Goal: Information Seeking & Learning: Learn about a topic

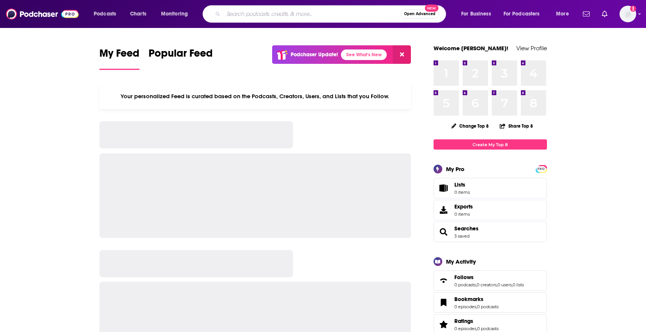
click at [277, 11] on input "Search podcasts, credits, & more..." at bounding box center [311, 14] width 177 height 12
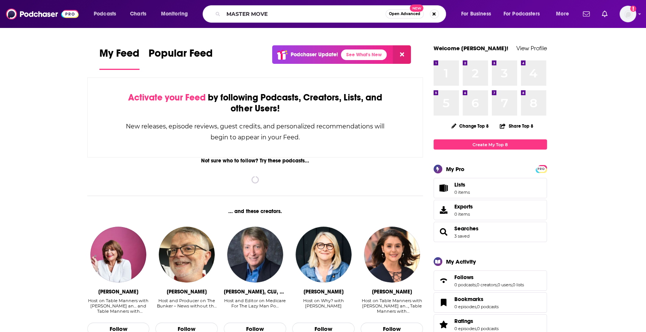
type input "MASTER MOVE"
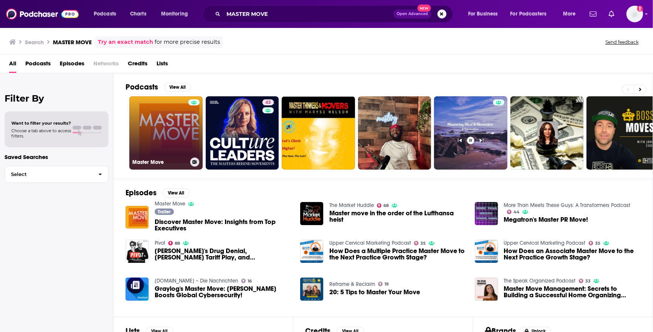
click at [170, 134] on link "Master Move" at bounding box center [165, 132] width 73 height 73
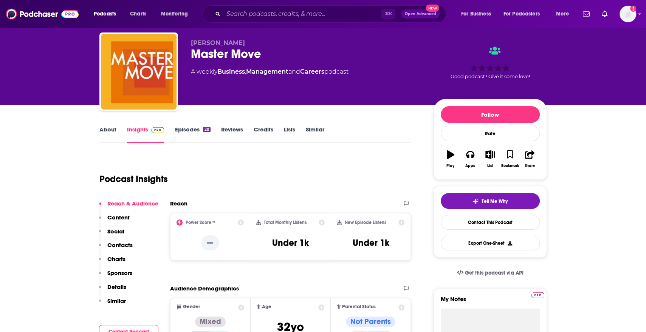
scroll to position [19, 0]
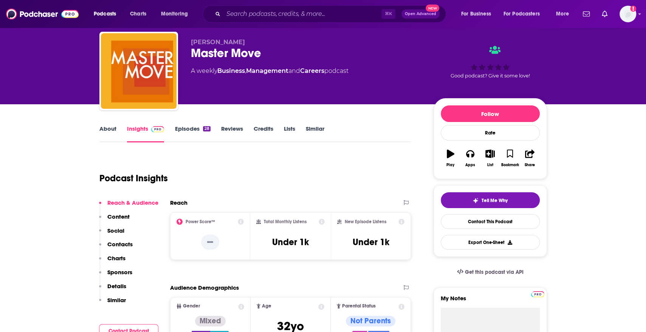
click at [184, 132] on link "Episodes 28" at bounding box center [193, 133] width 36 height 17
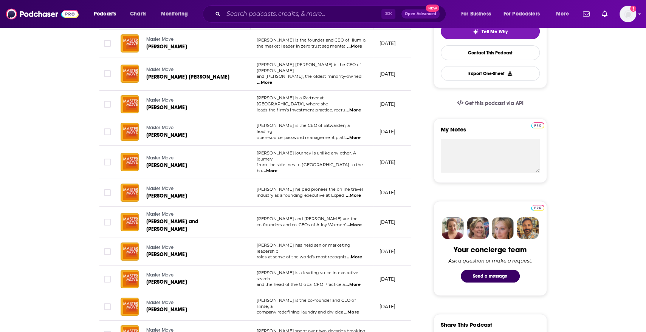
scroll to position [189, 0]
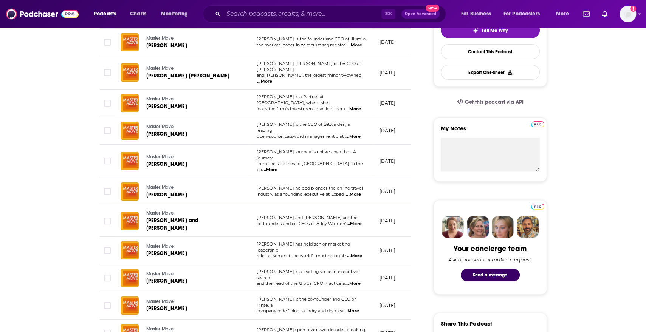
click at [356, 221] on span "...More" at bounding box center [354, 224] width 15 height 6
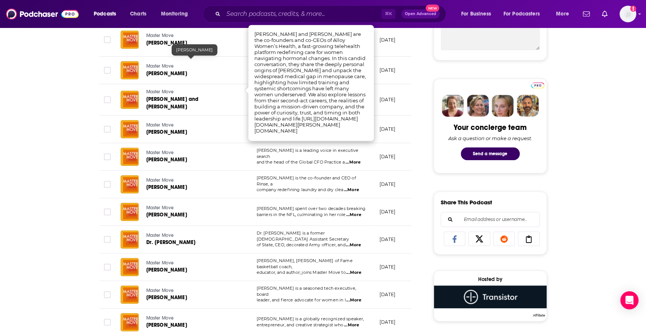
scroll to position [0, 0]
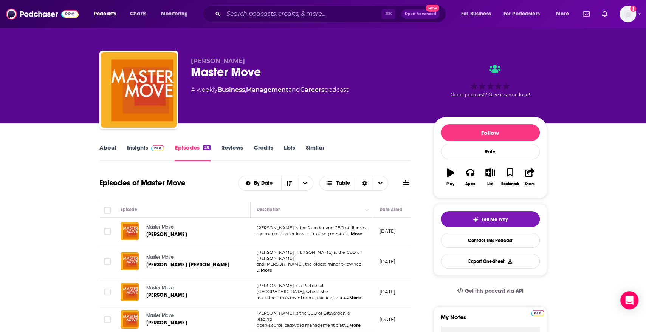
click at [141, 153] on link "Insights" at bounding box center [145, 152] width 37 height 17
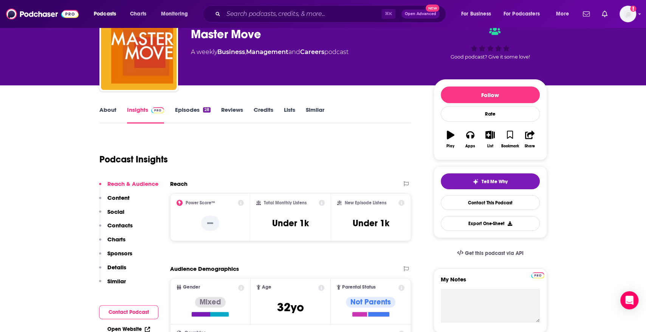
scroll to position [40, 0]
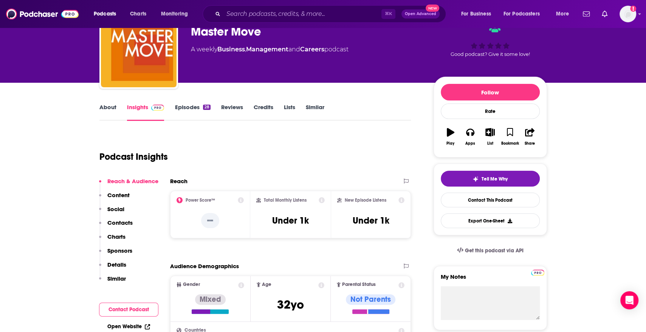
click at [178, 110] on link "Episodes 28" at bounding box center [193, 112] width 36 height 17
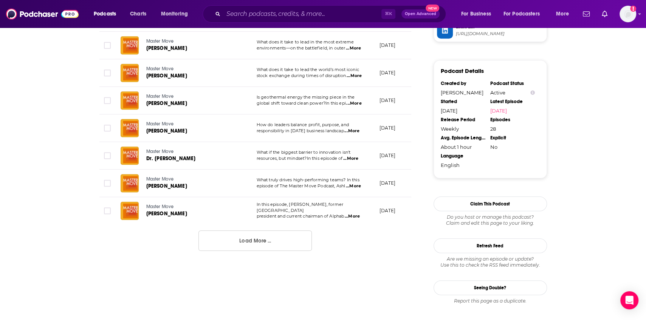
scroll to position [709, 0]
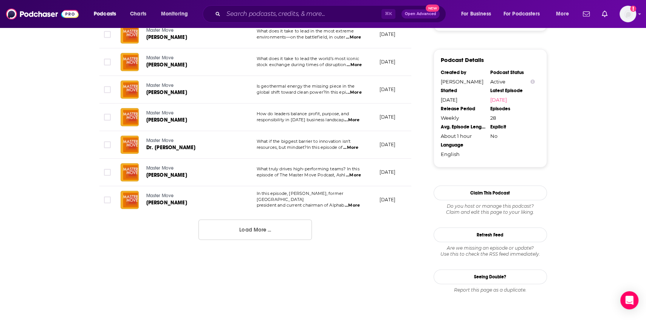
click at [237, 220] on button "Load More ..." at bounding box center [254, 230] width 113 height 20
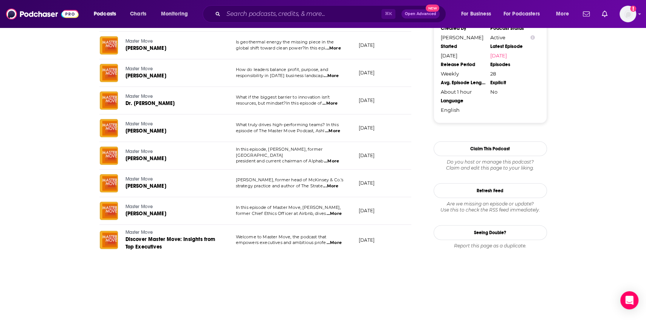
scroll to position [755, 0]
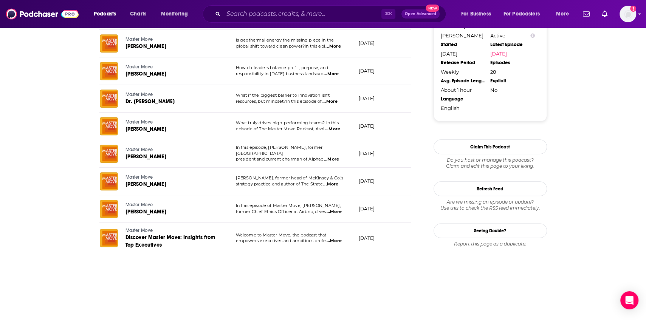
click at [330, 209] on span "...More" at bounding box center [334, 212] width 15 height 6
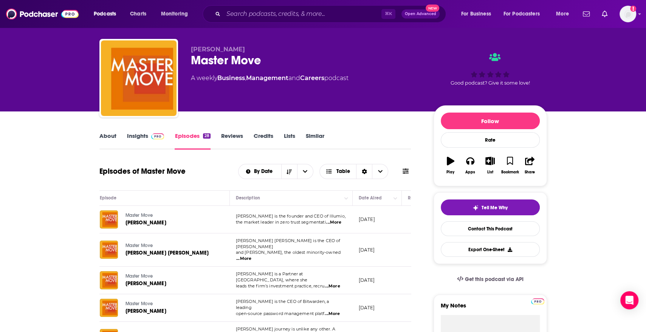
scroll to position [0, 0]
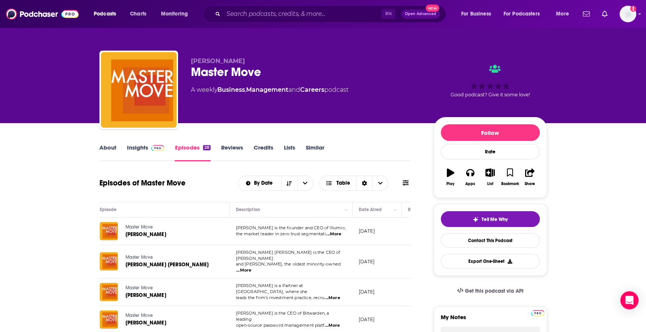
click at [139, 150] on link "Insights" at bounding box center [145, 152] width 37 height 17
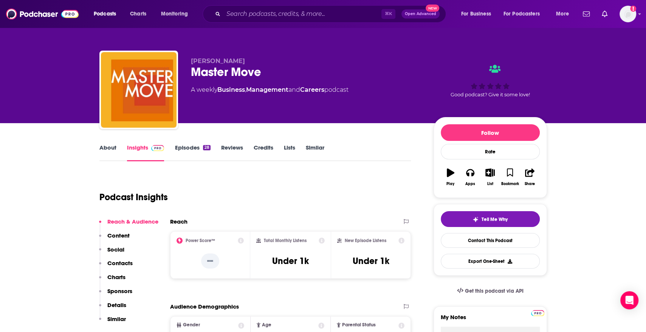
click at [108, 150] on link "About" at bounding box center [107, 152] width 17 height 17
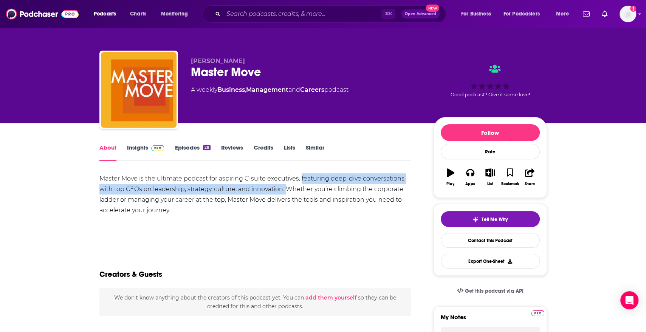
drag, startPoint x: 301, startPoint y: 179, endPoint x: 286, endPoint y: 189, distance: 18.6
click at [286, 189] on div "Master Move is the ultimate podcast for aspiring C-suite executives, featuring …" at bounding box center [255, 194] width 312 height 42
copy div "featuring deep-dive conversations with top CEOs on leadership, strategy, cultur…"
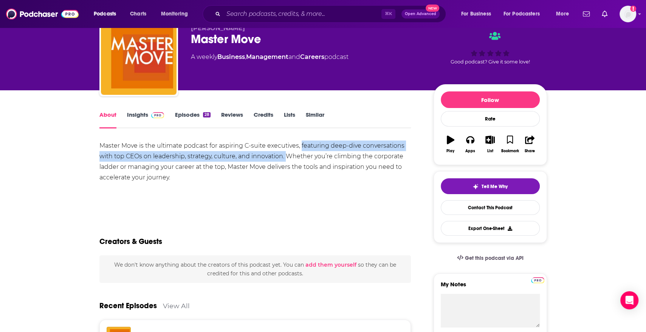
scroll to position [34, 0]
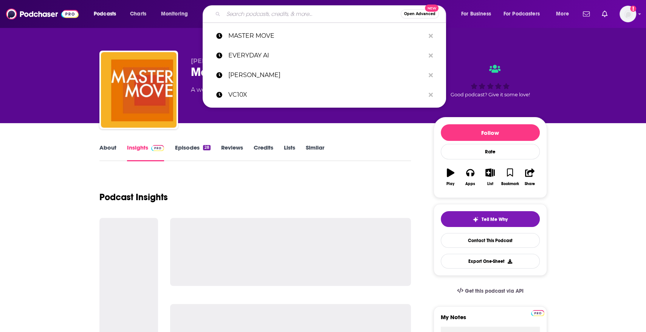
click at [270, 9] on input "Search podcasts, credits, & more..." at bounding box center [311, 14] width 177 height 12
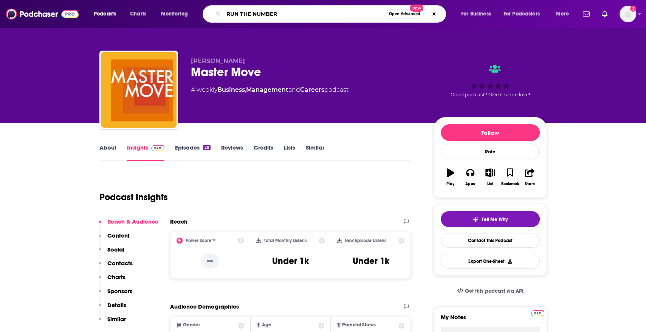
type input "RUN THE NUMBERS"
